Goal: Information Seeking & Learning: Learn about a topic

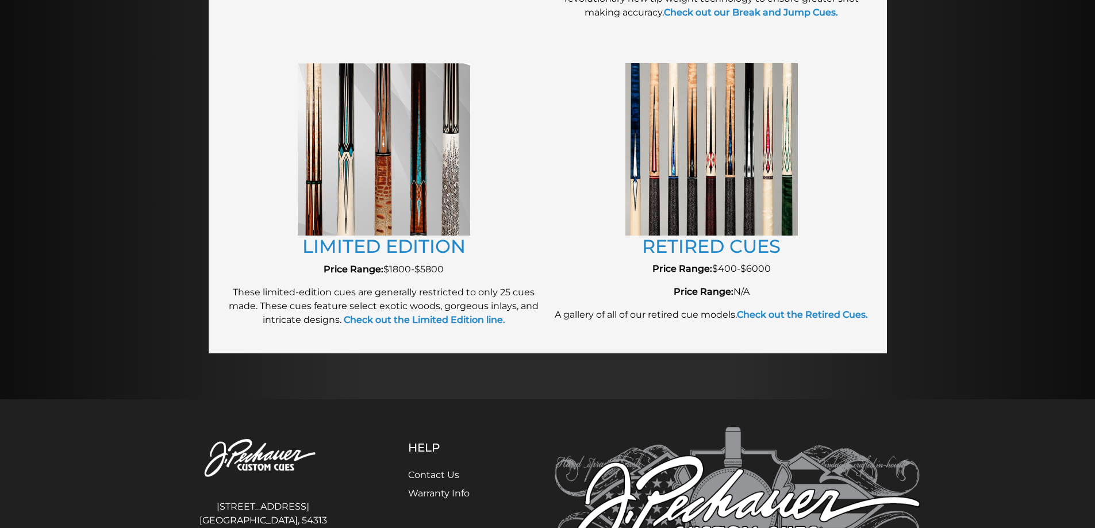
scroll to position [1258, 0]
click at [752, 144] on img at bounding box center [711, 149] width 172 height 172
click at [692, 248] on link "RETIRED CUES" at bounding box center [711, 245] width 138 height 22
click at [366, 247] on link "LIMITED EDITION" at bounding box center [383, 245] width 163 height 22
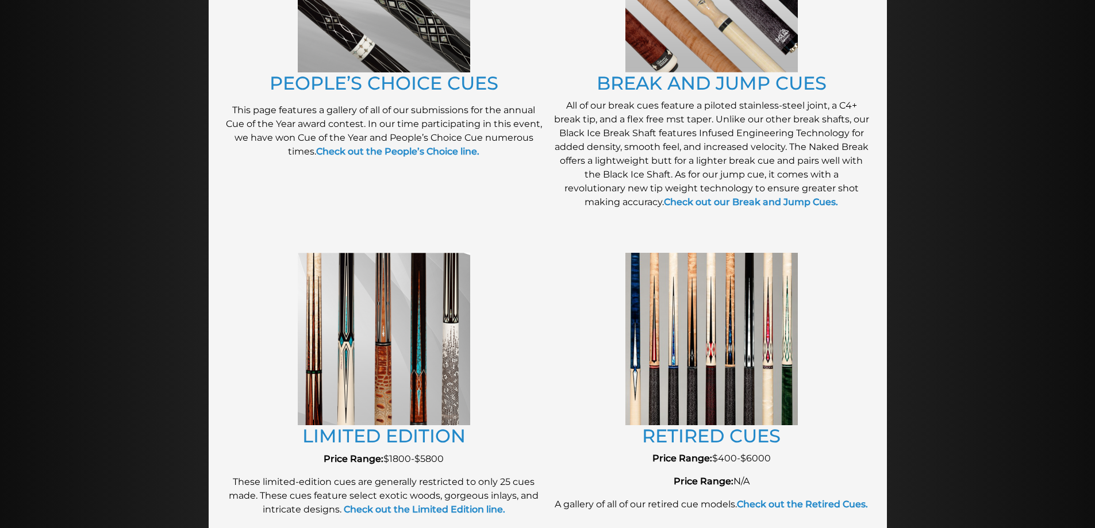
scroll to position [1056, 0]
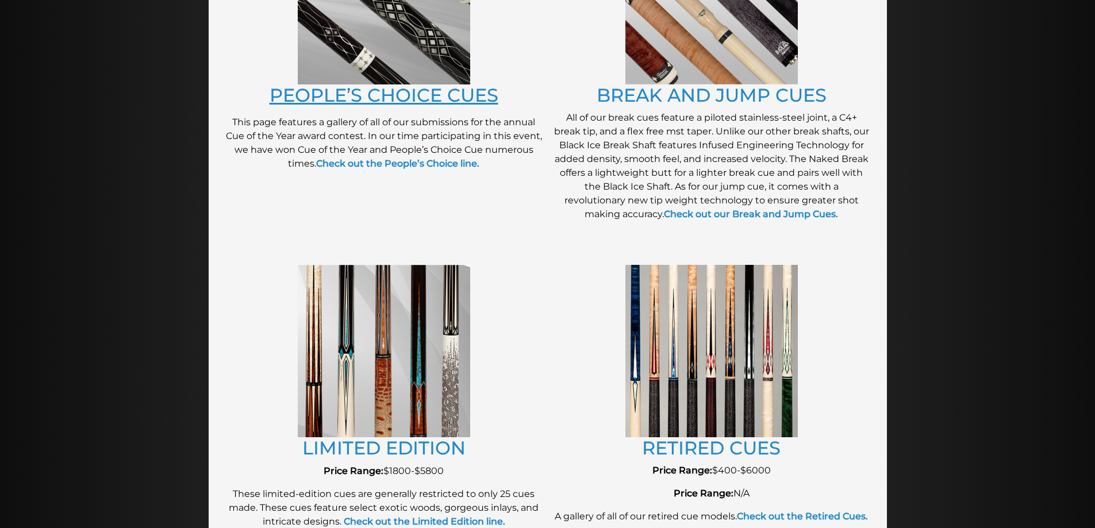
click at [359, 95] on link "PEOPLE’S CHOICE CUES" at bounding box center [383, 95] width 229 height 22
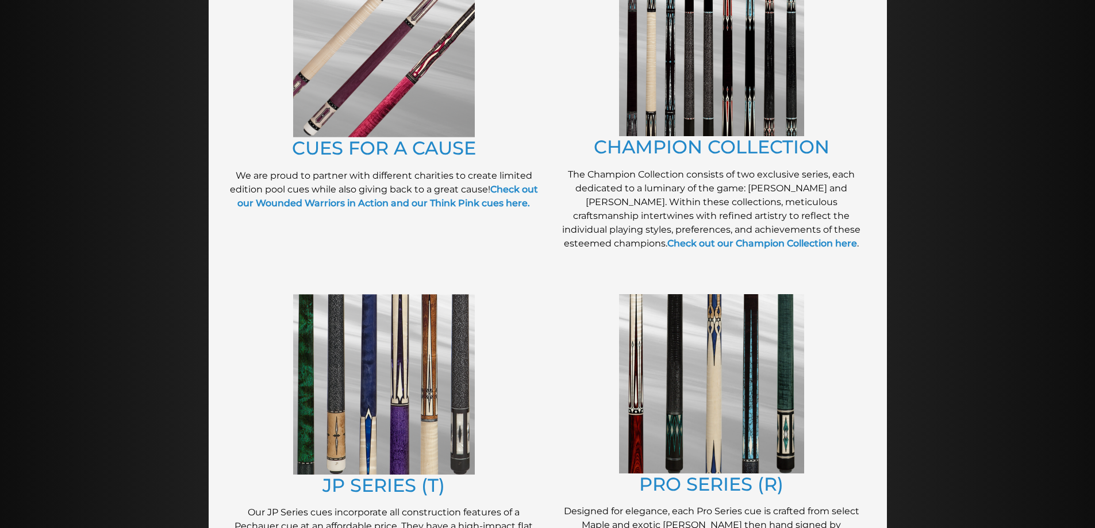
scroll to position [295, 0]
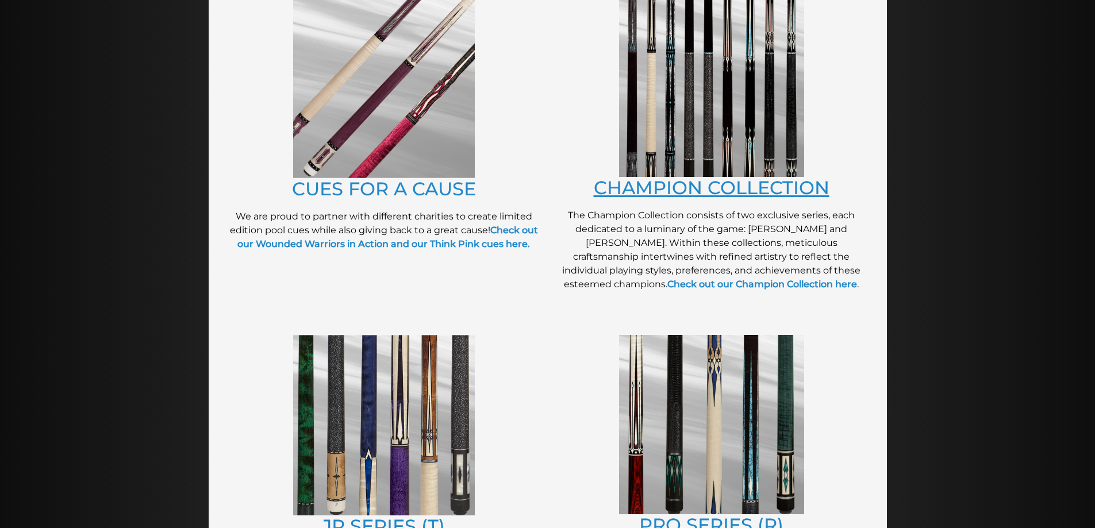
click at [728, 190] on link "CHAMPION COLLECTION" at bounding box center [712, 187] width 236 height 22
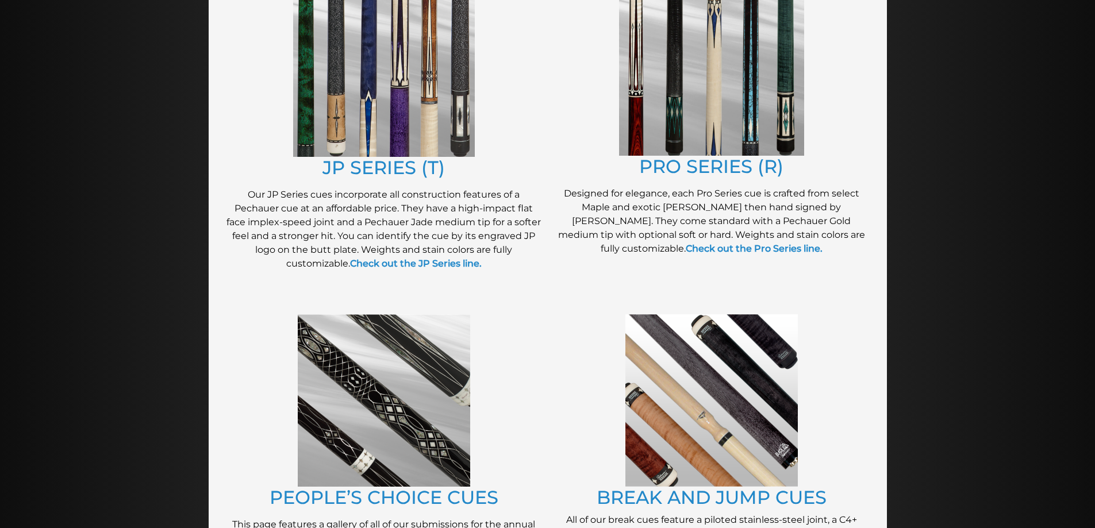
scroll to position [655, 0]
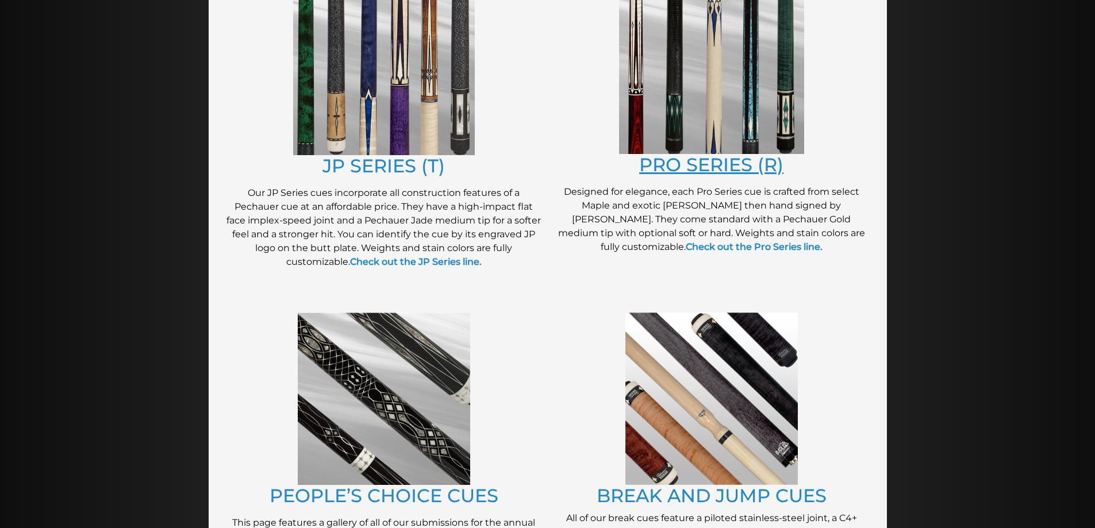
click at [707, 165] on link "PRO SERIES (R)" at bounding box center [711, 164] width 144 height 22
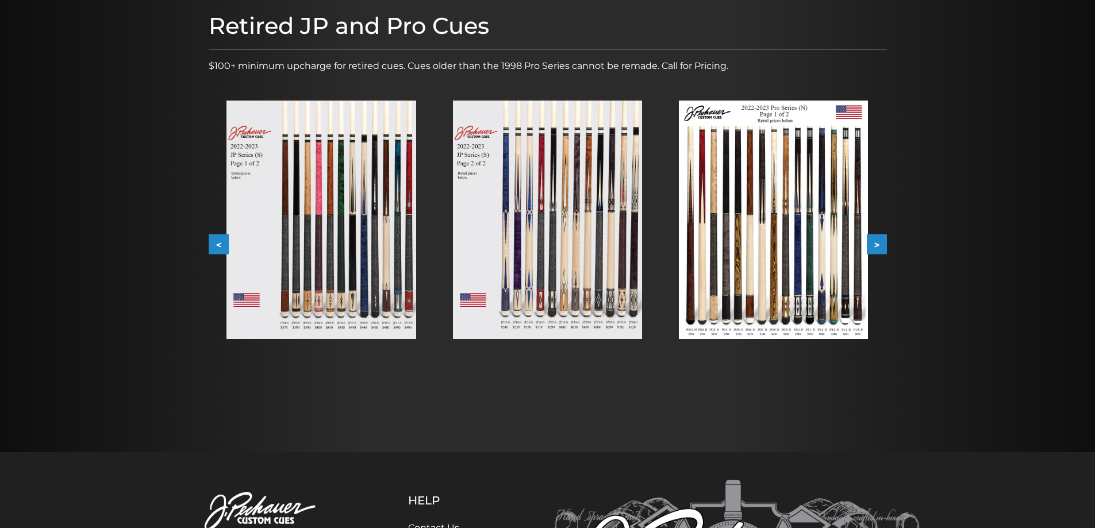
scroll to position [140, 0]
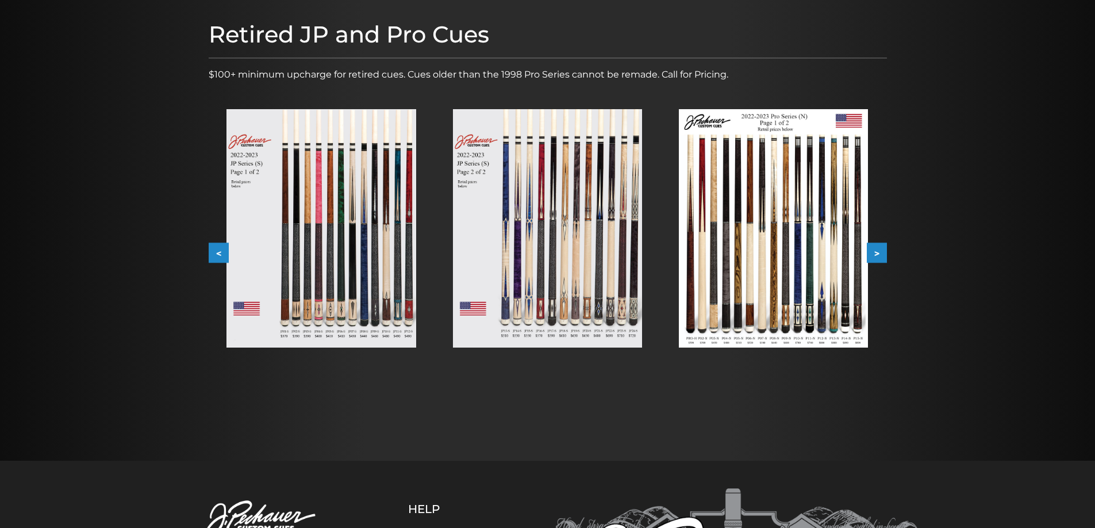
click at [213, 251] on button "<" at bounding box center [219, 253] width 20 height 20
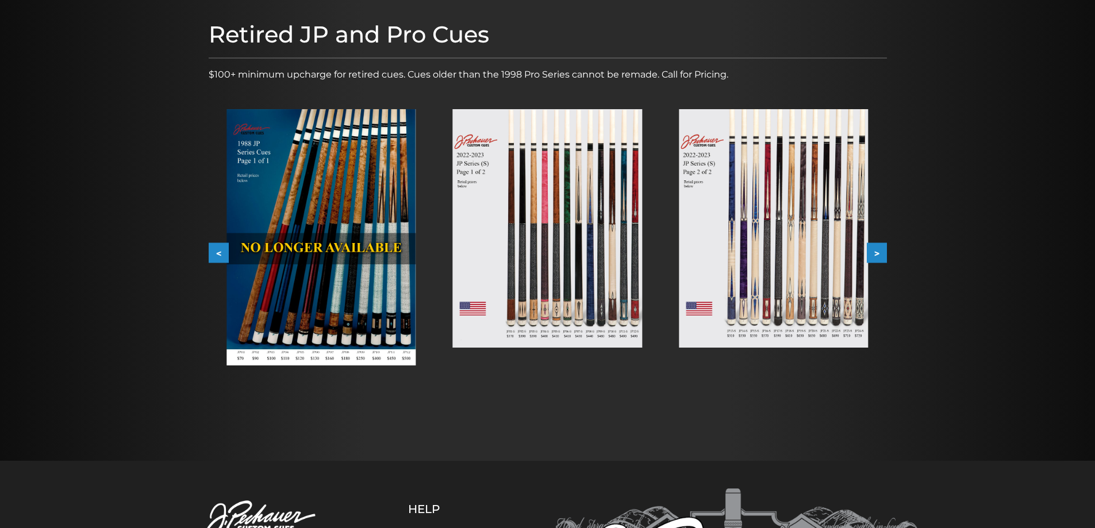
click at [213, 251] on button "<" at bounding box center [219, 253] width 20 height 20
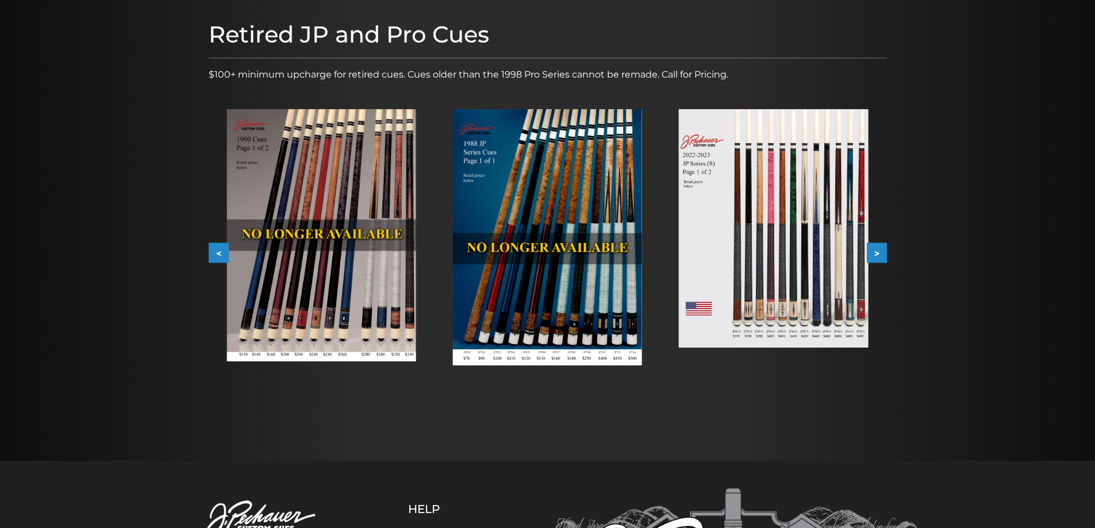
click at [213, 251] on button "<" at bounding box center [219, 253] width 20 height 20
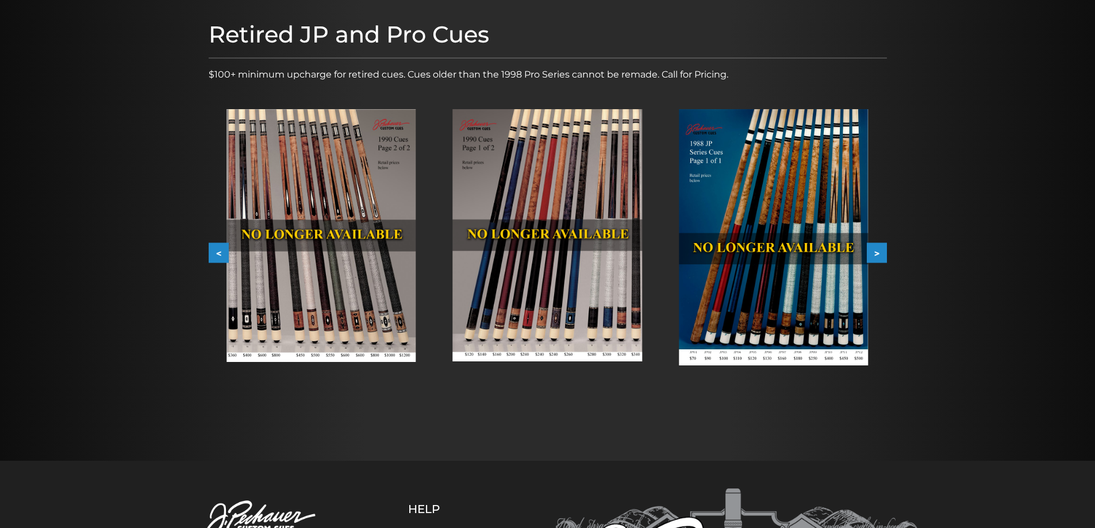
click at [213, 251] on button "<" at bounding box center [219, 253] width 20 height 20
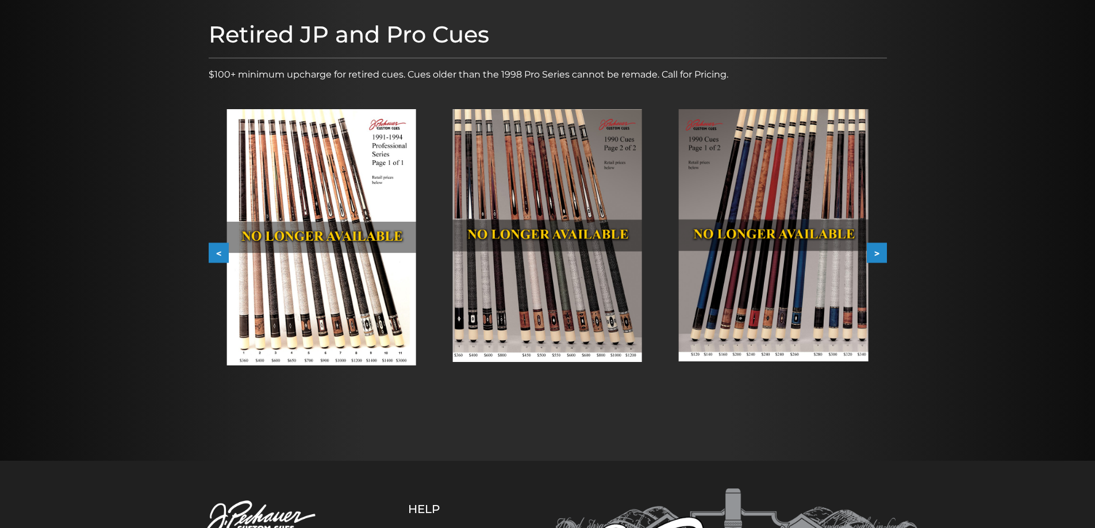
click at [213, 251] on button "<" at bounding box center [219, 253] width 20 height 20
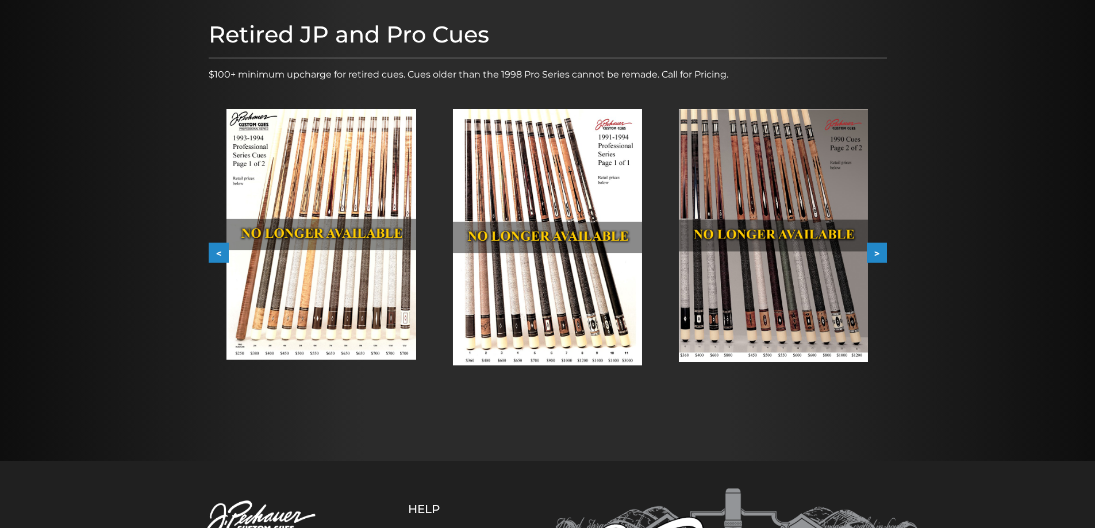
click at [213, 251] on button "<" at bounding box center [219, 253] width 20 height 20
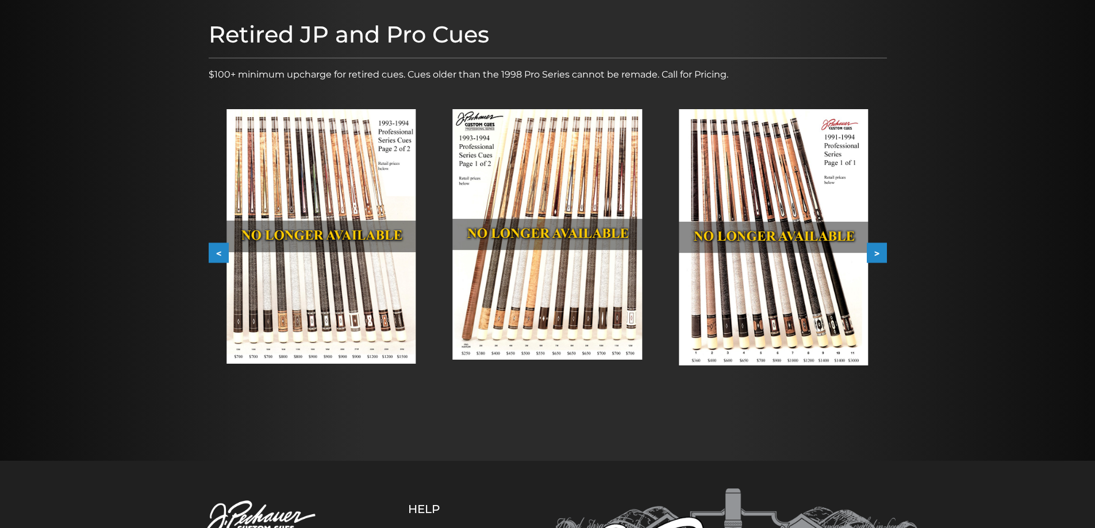
click at [213, 251] on button "<" at bounding box center [219, 253] width 20 height 20
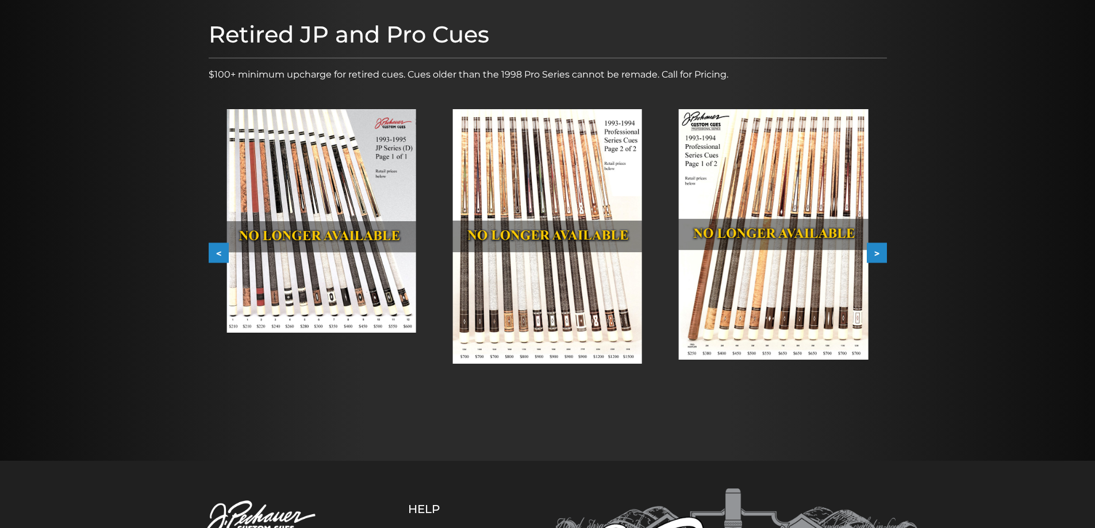
click at [213, 251] on button "<" at bounding box center [219, 253] width 20 height 20
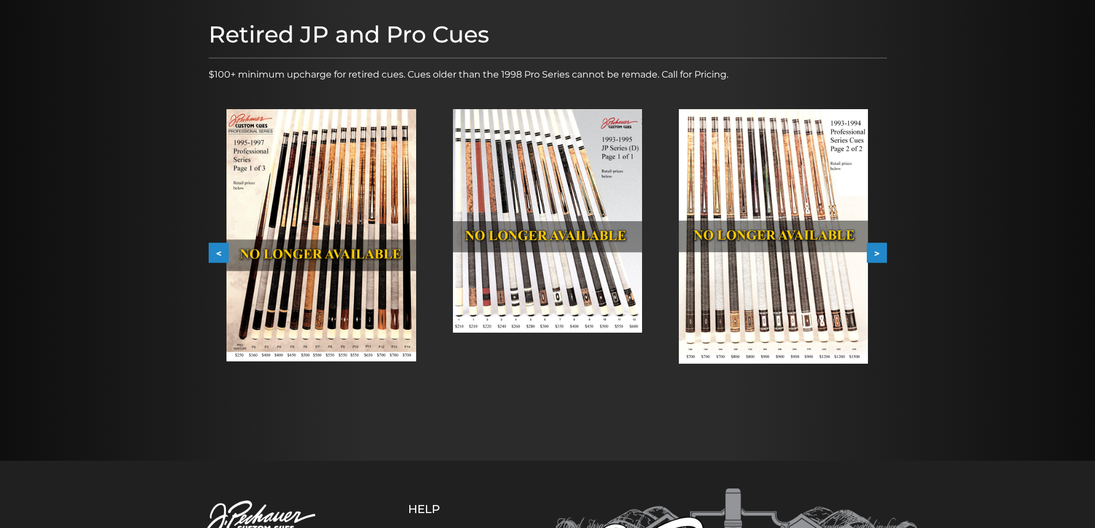
click at [213, 251] on button "<" at bounding box center [219, 253] width 20 height 20
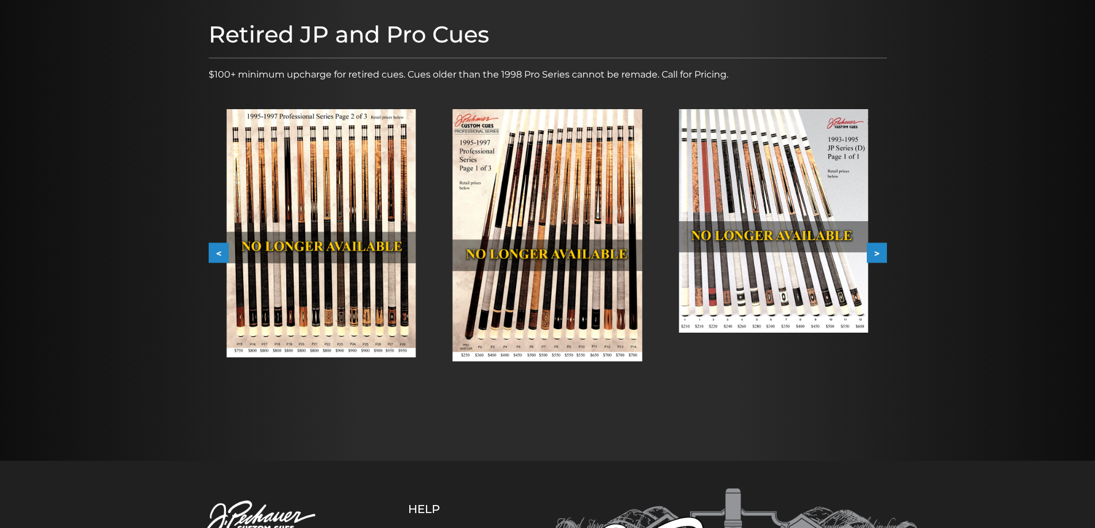
click at [213, 251] on button "<" at bounding box center [219, 253] width 20 height 20
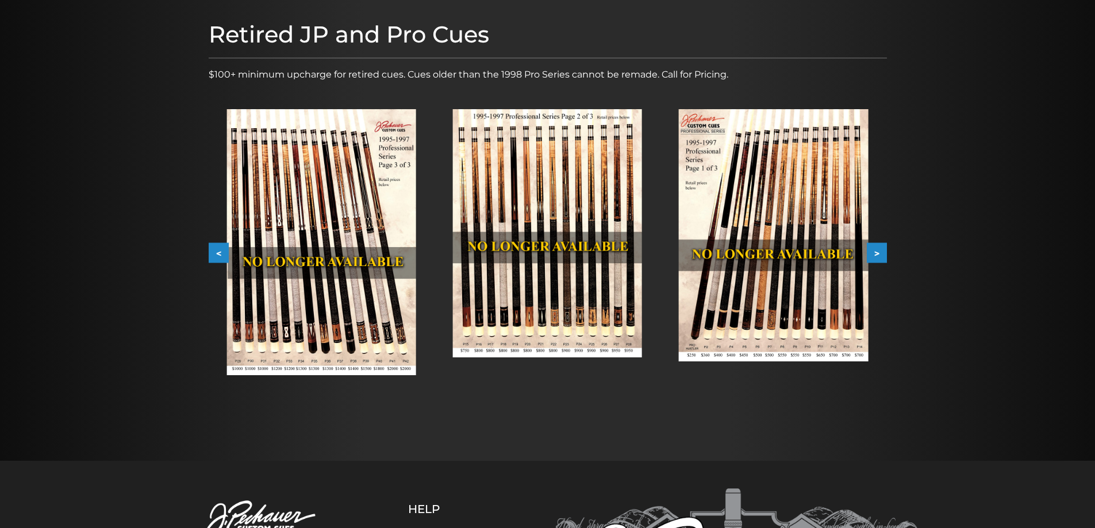
click at [213, 251] on button "<" at bounding box center [219, 253] width 20 height 20
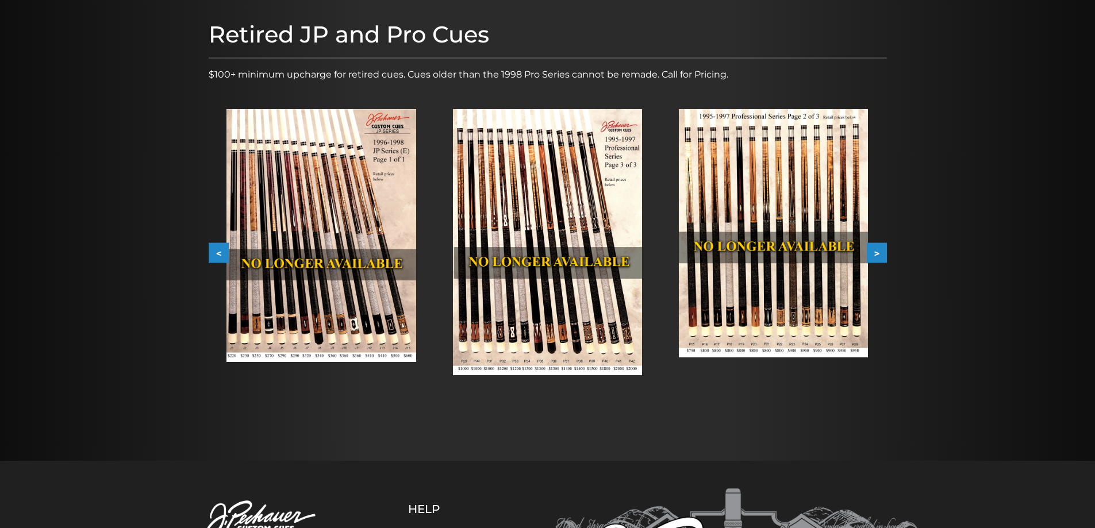
click at [213, 251] on button "<" at bounding box center [219, 253] width 20 height 20
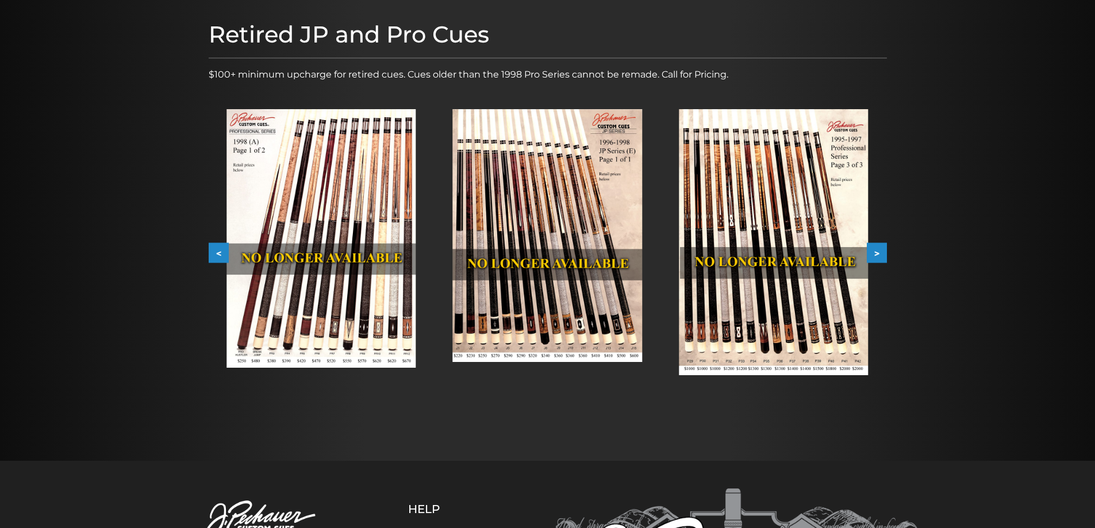
click at [213, 251] on button "<" at bounding box center [219, 253] width 20 height 20
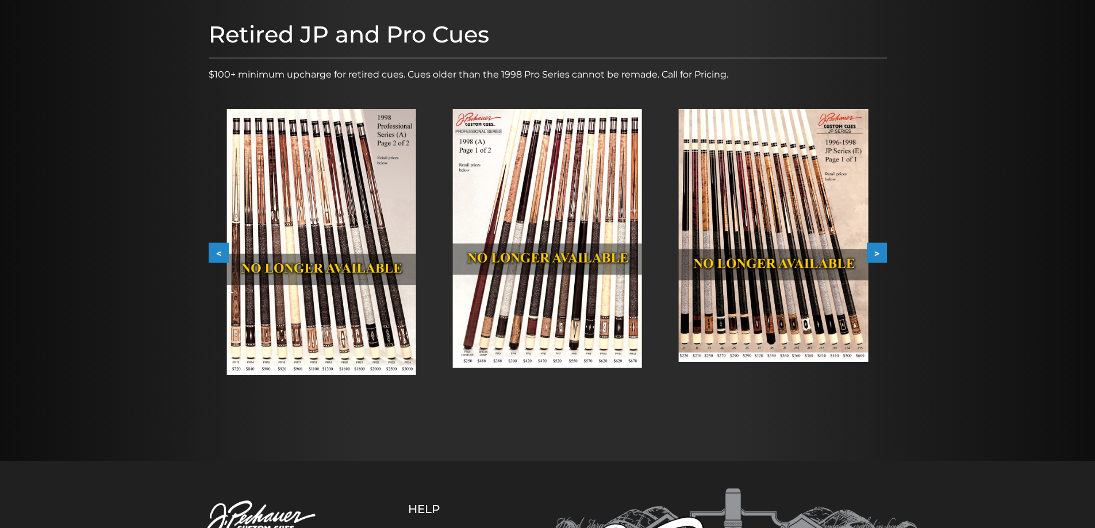
click at [213, 251] on button "<" at bounding box center [219, 253] width 20 height 20
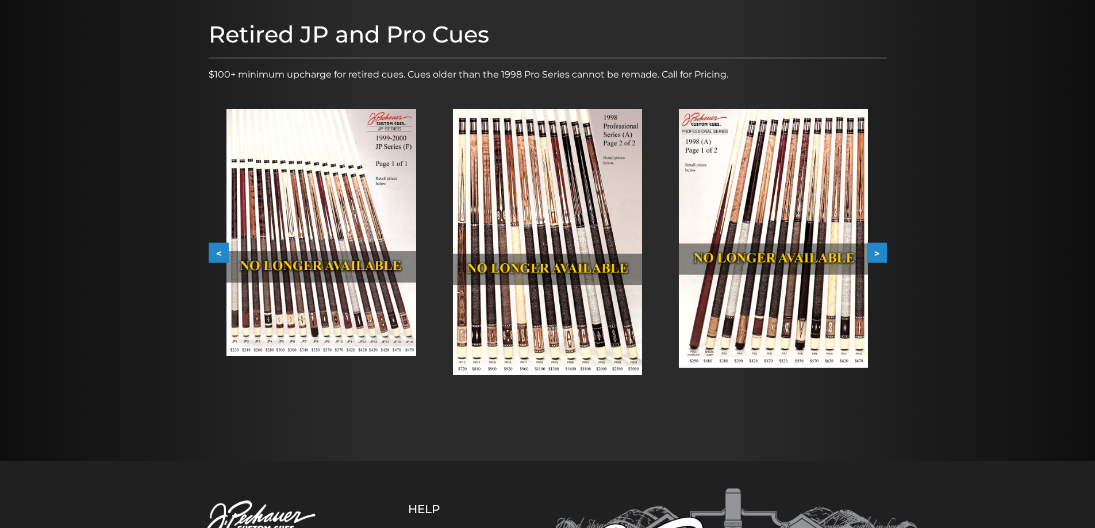
click at [213, 251] on button "<" at bounding box center [219, 253] width 20 height 20
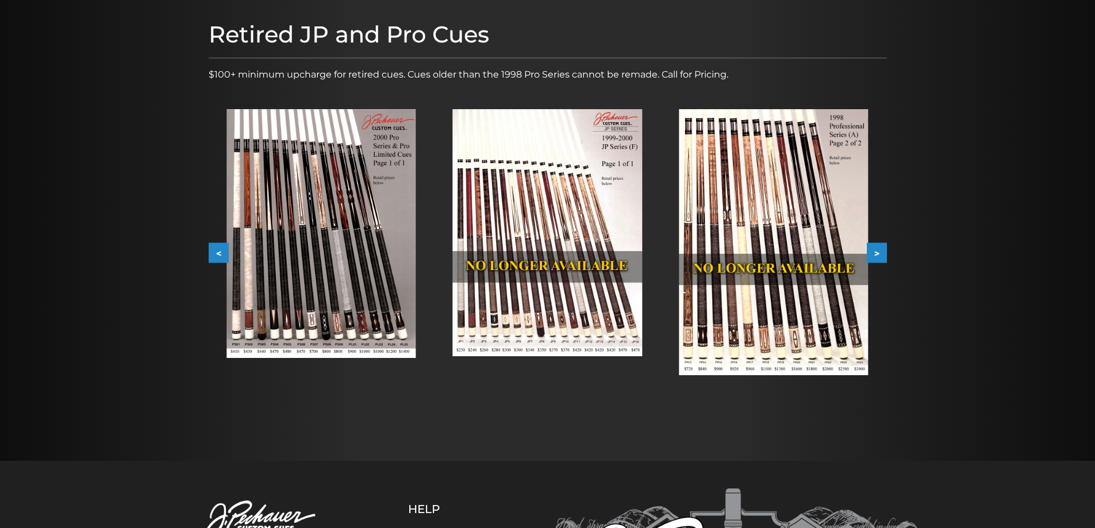
click at [213, 251] on button "<" at bounding box center [219, 253] width 20 height 20
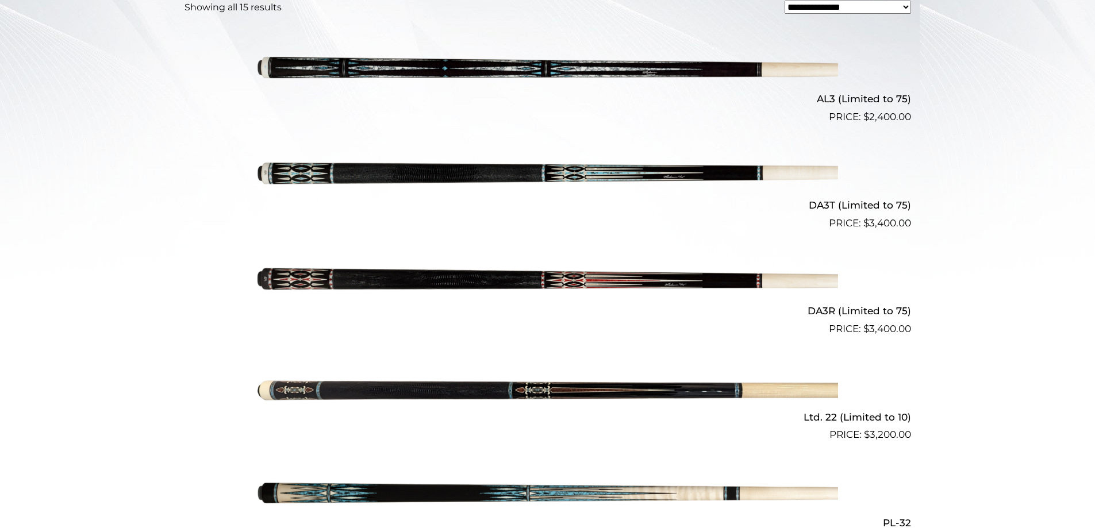
scroll to position [371, 0]
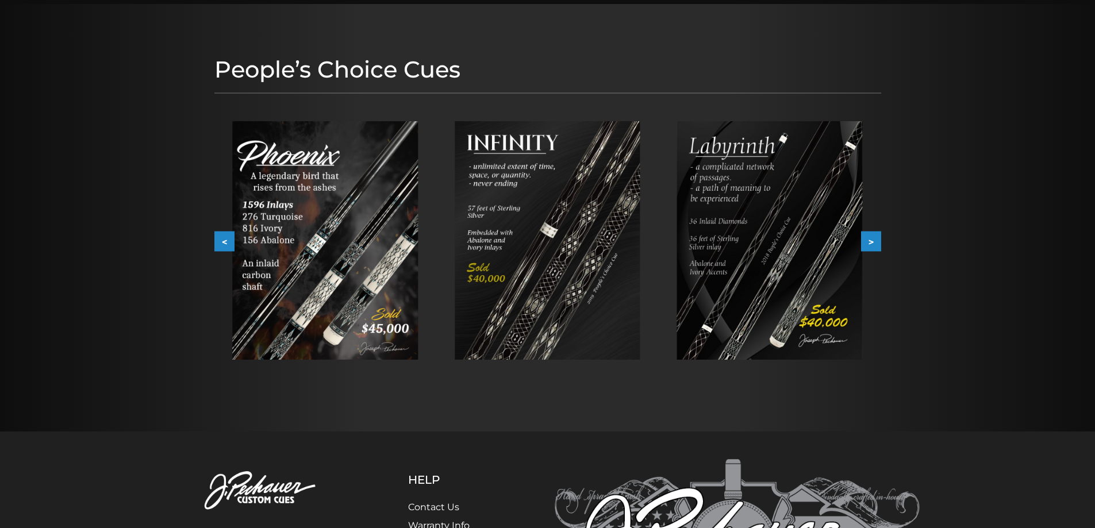
scroll to position [115, 0]
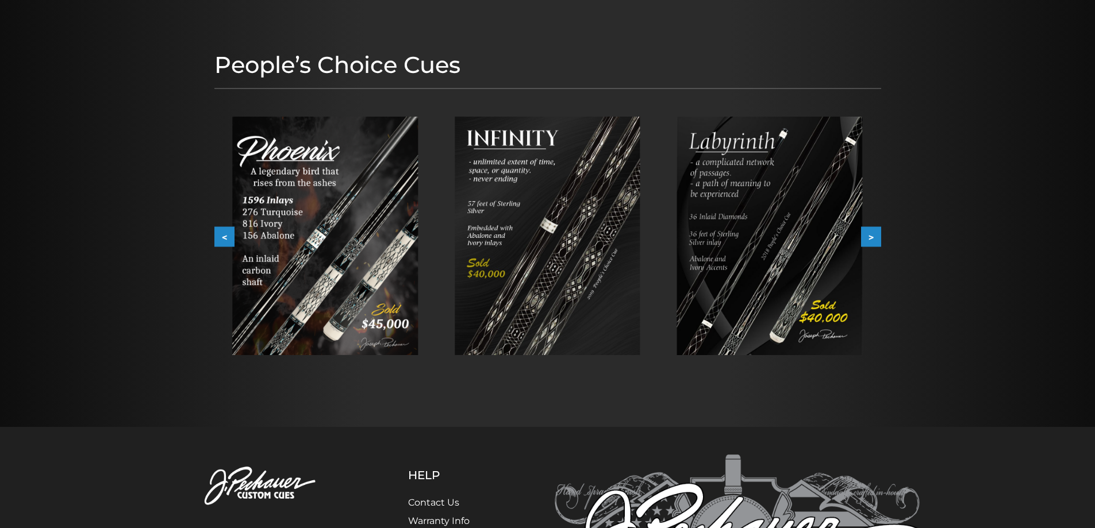
click at [470, 146] on img at bounding box center [547, 236] width 186 height 238
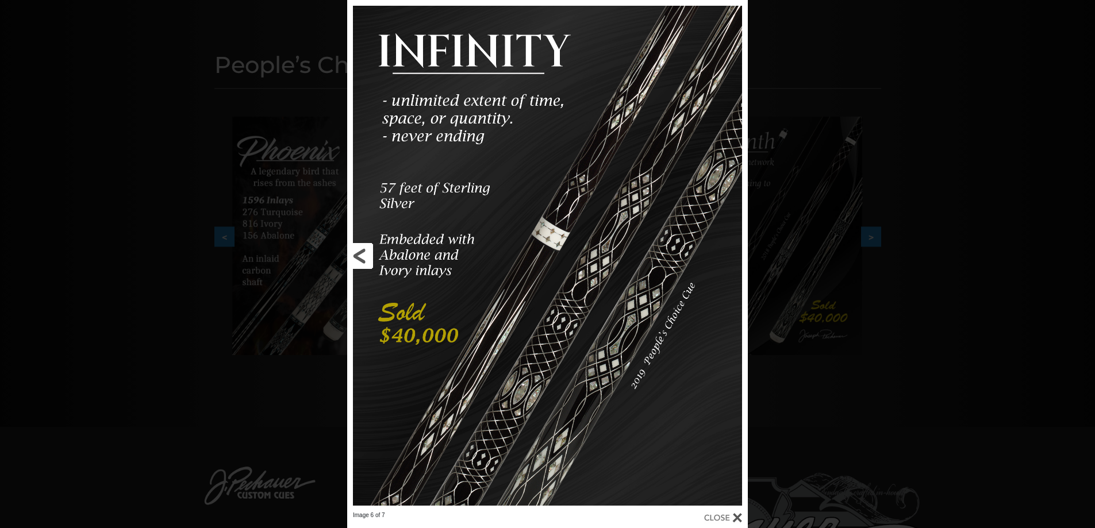
click at [361, 245] on link at bounding box center [437, 255] width 180 height 511
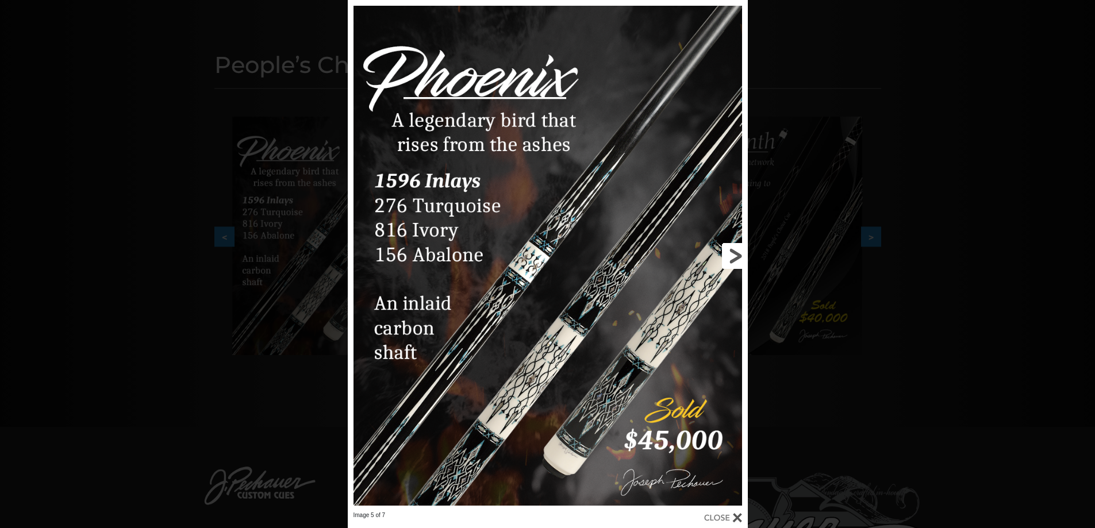
click at [729, 258] on link at bounding box center [657, 255] width 180 height 511
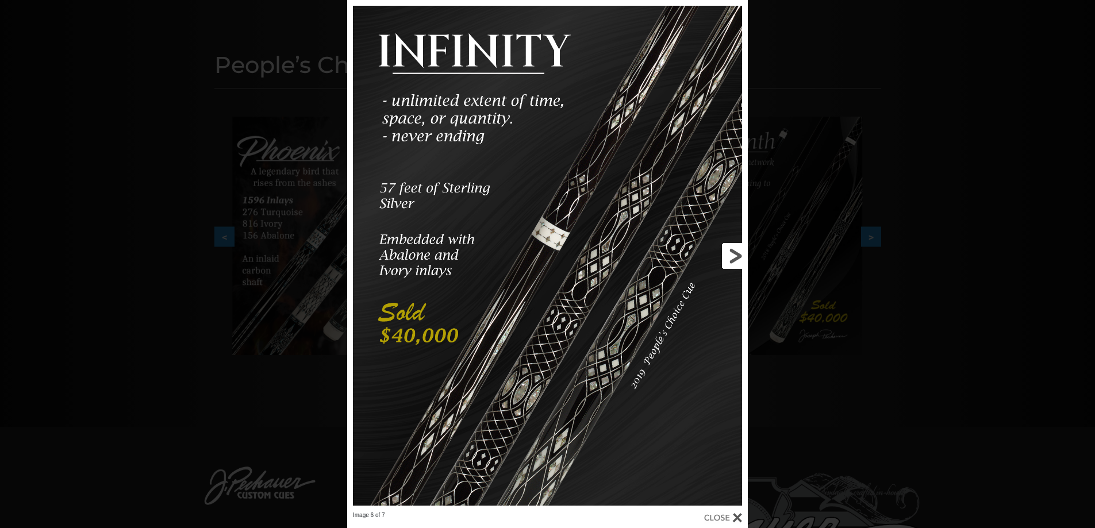
click at [729, 258] on link at bounding box center [657, 255] width 180 height 511
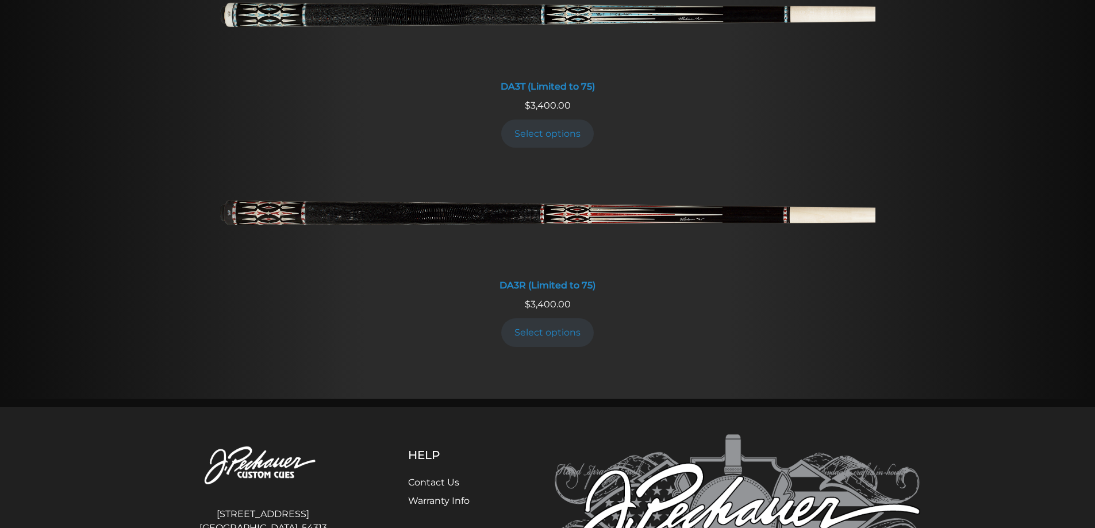
scroll to position [2375, 0]
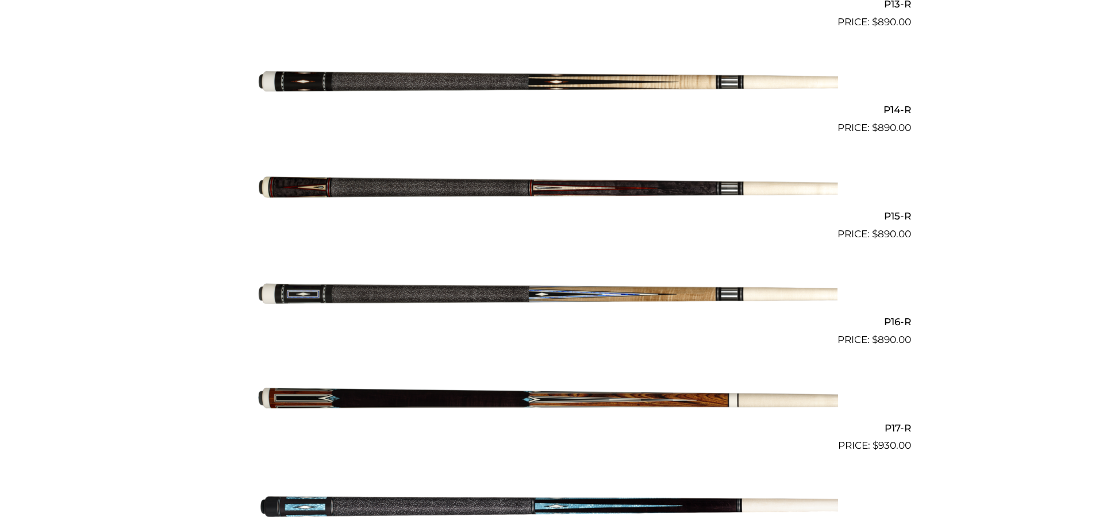
scroll to position [1715, 0]
